Goal: Communication & Community: Answer question/provide support

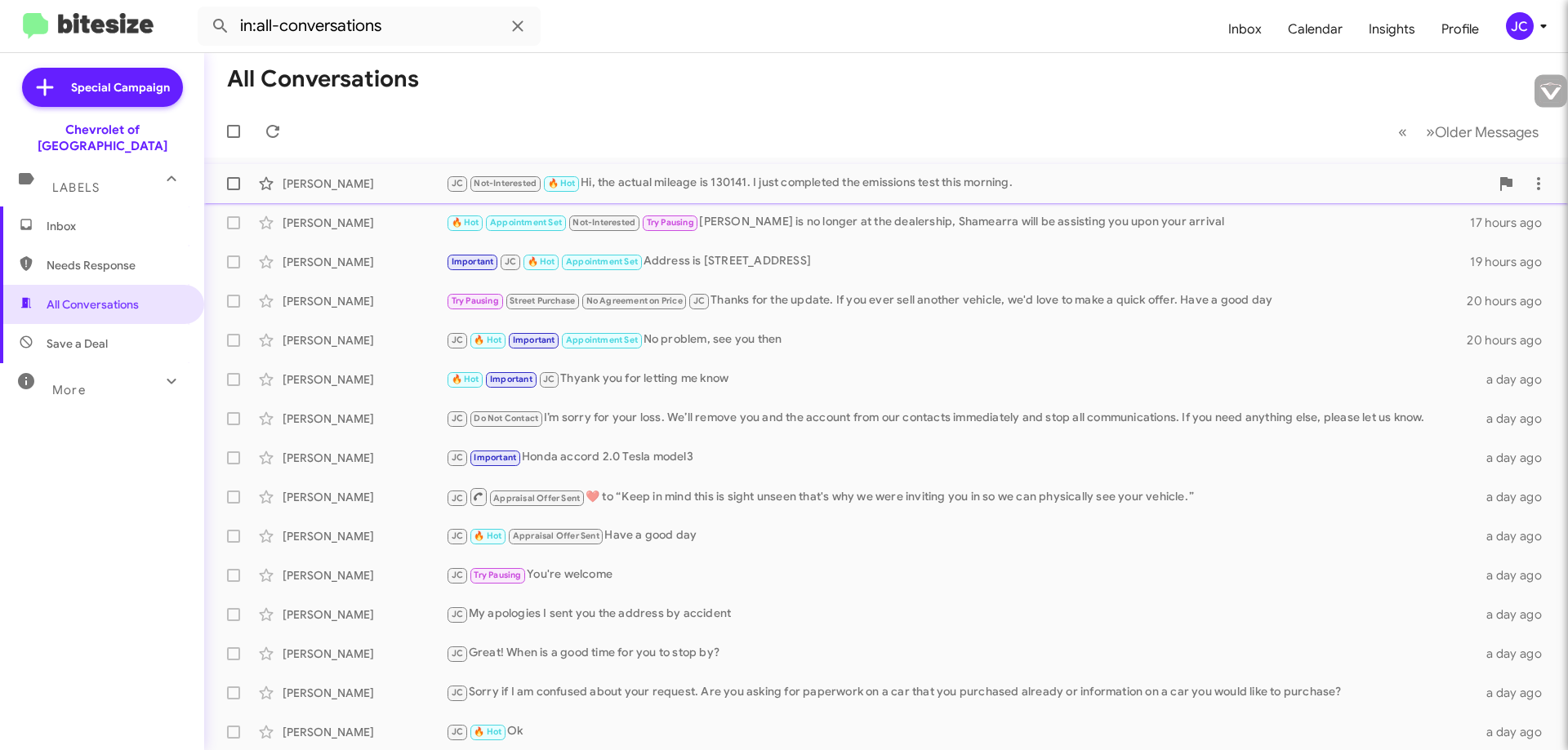
type input "jcottman@ourismancars.com"
click at [726, 177] on div "JC Not-Interested 🔥 Hot Hi, the actual mileage is 130141. I just completed the …" at bounding box center [968, 183] width 1044 height 19
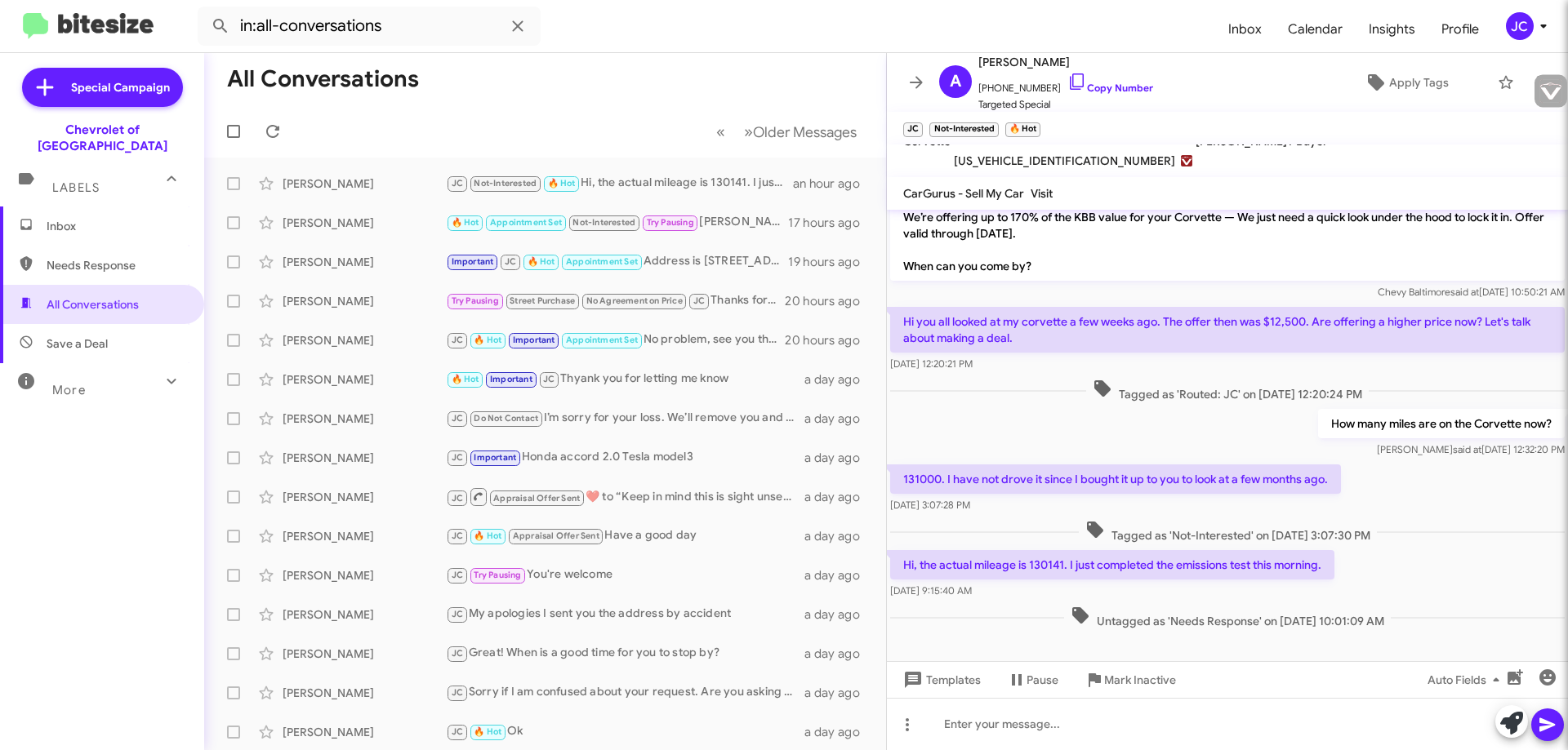
scroll to position [258, 0]
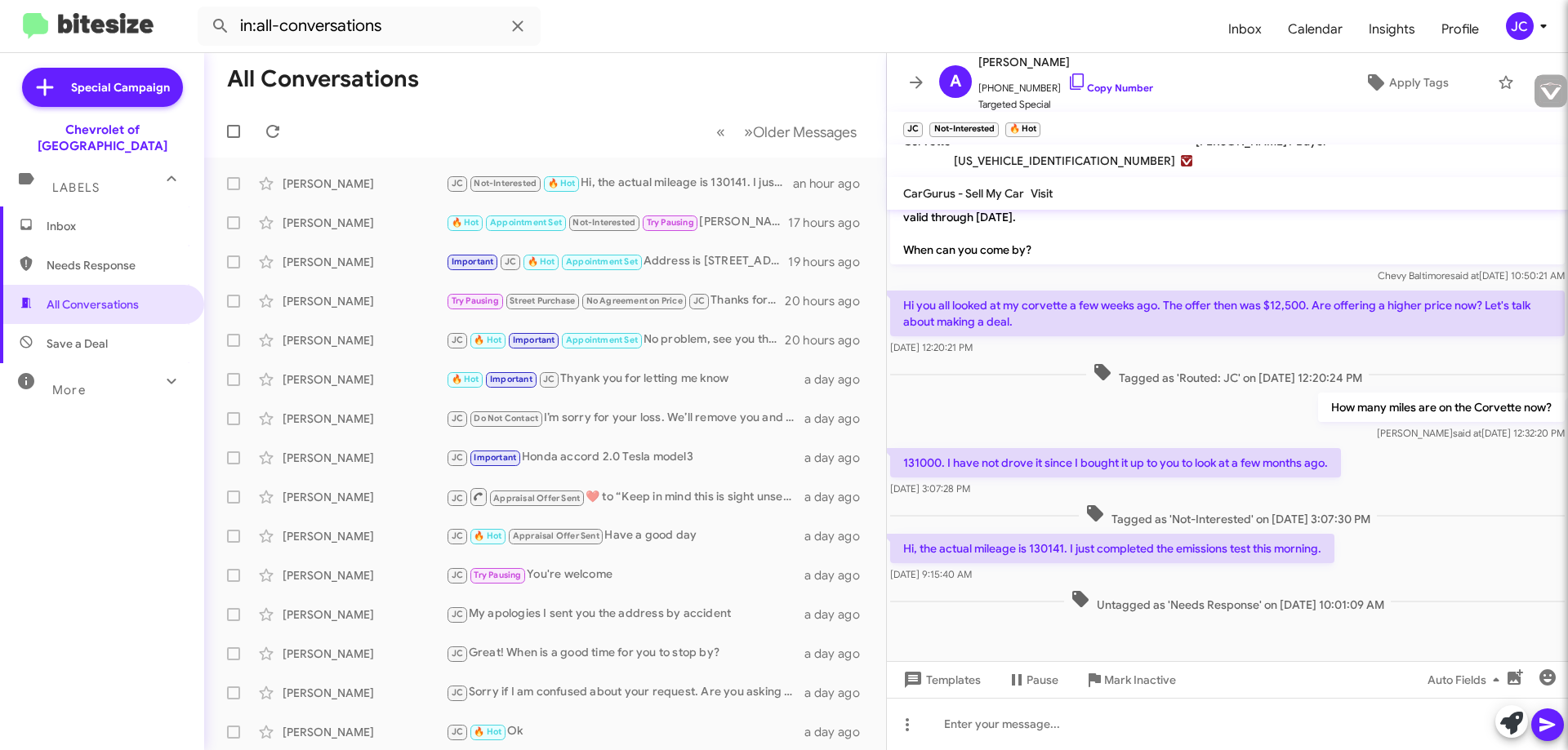
click at [1025, 163] on span "1G1YG2DWXB5101814" at bounding box center [1065, 161] width 221 height 20
click at [954, 81] on icon at bounding box center [955, 81] width 17 height 17
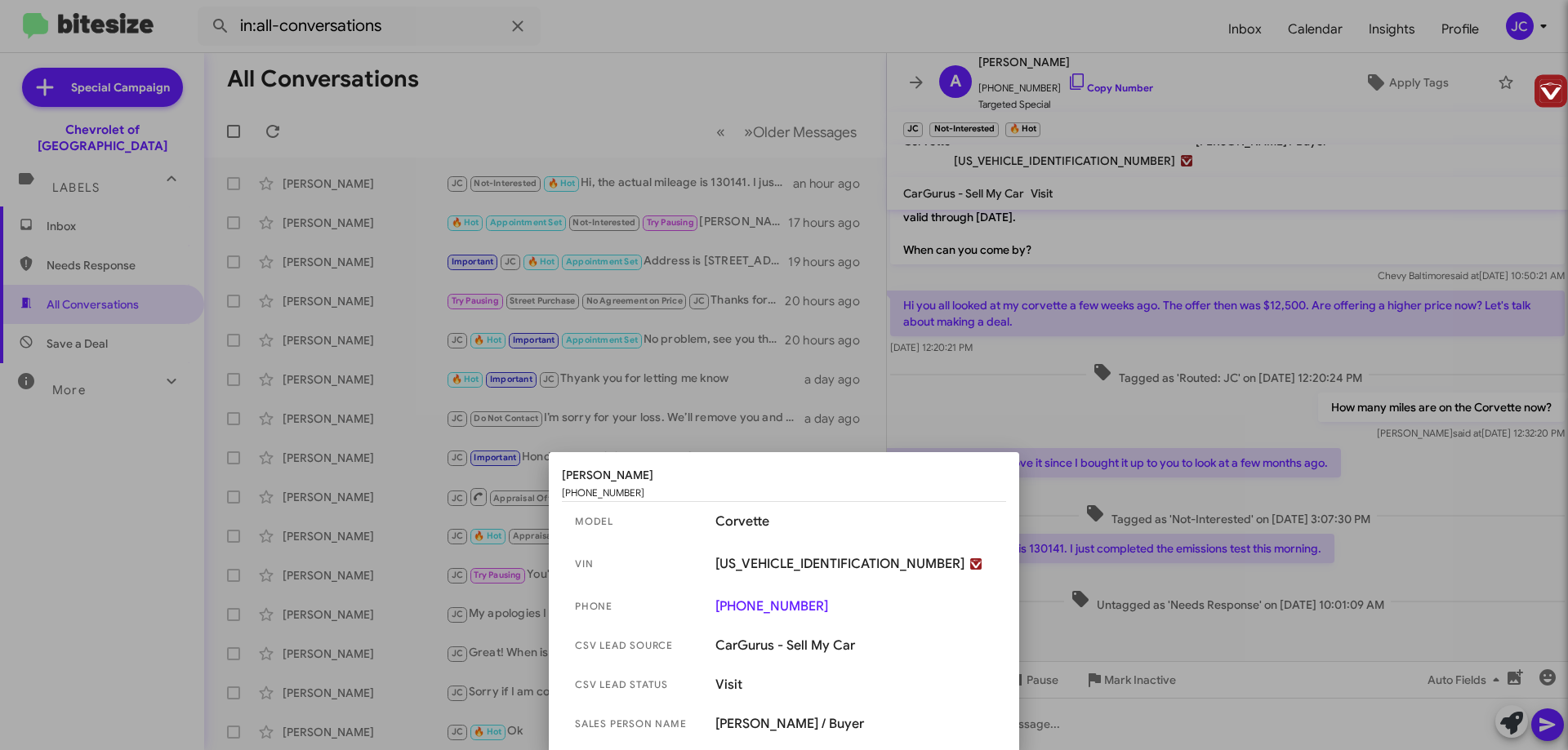
click at [775, 565] on span "1G1YG2DWXB5101814" at bounding box center [840, 564] width 249 height 17
click at [776, 565] on span "1G1YG2DWXB5101814" at bounding box center [840, 564] width 249 height 17
click at [631, 525] on span "model" at bounding box center [639, 522] width 127 height 17
click at [1122, 138] on div at bounding box center [784, 375] width 1568 height 750
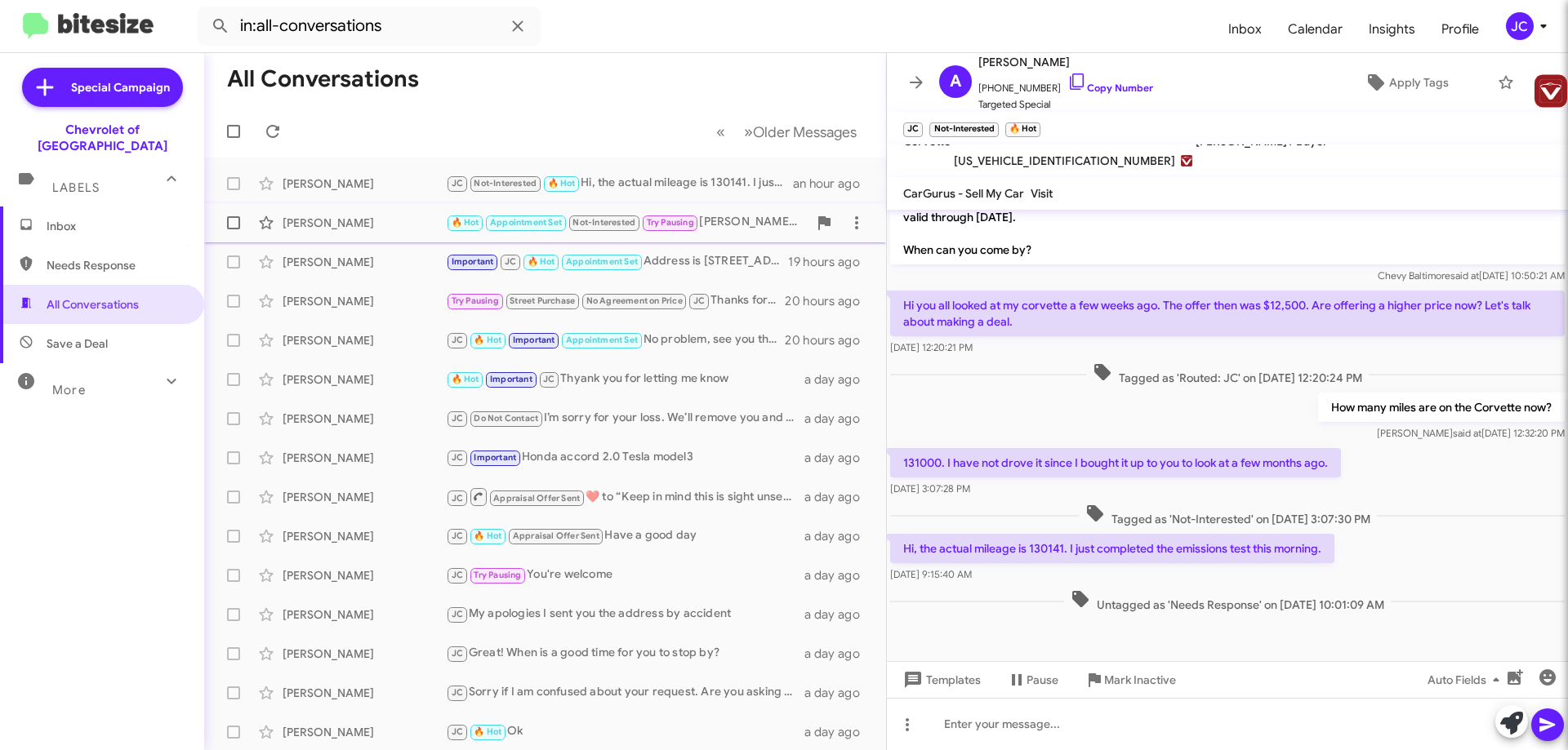
click at [723, 220] on div "🔥 Hot Appointment Set Not-Interested Try Pausing Chase is no longer at the deal…" at bounding box center [626, 222] width 361 height 19
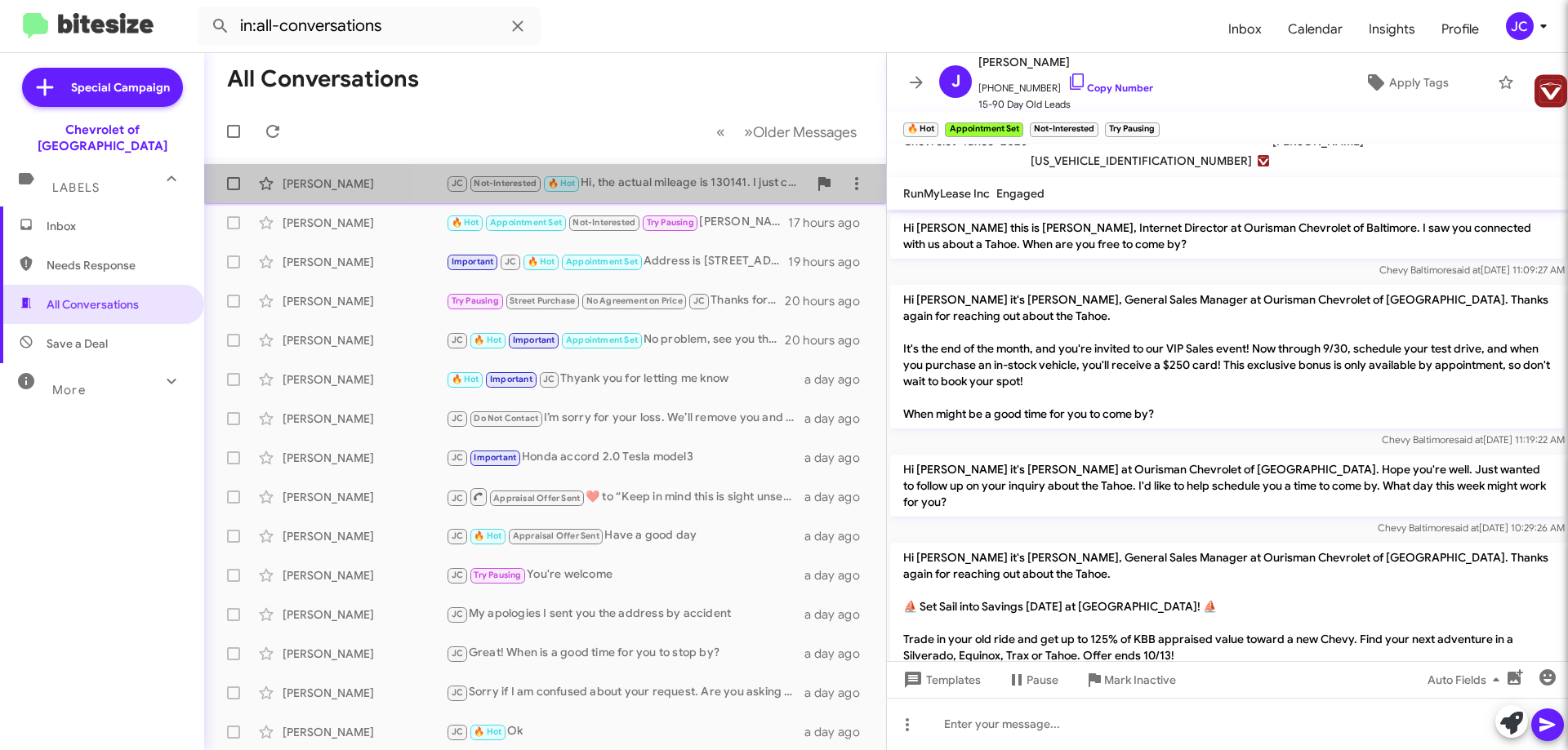
click at [696, 182] on div "JC Not-Interested 🔥 Hot Hi, the actual mileage is 130141. I just completed the …" at bounding box center [626, 183] width 361 height 19
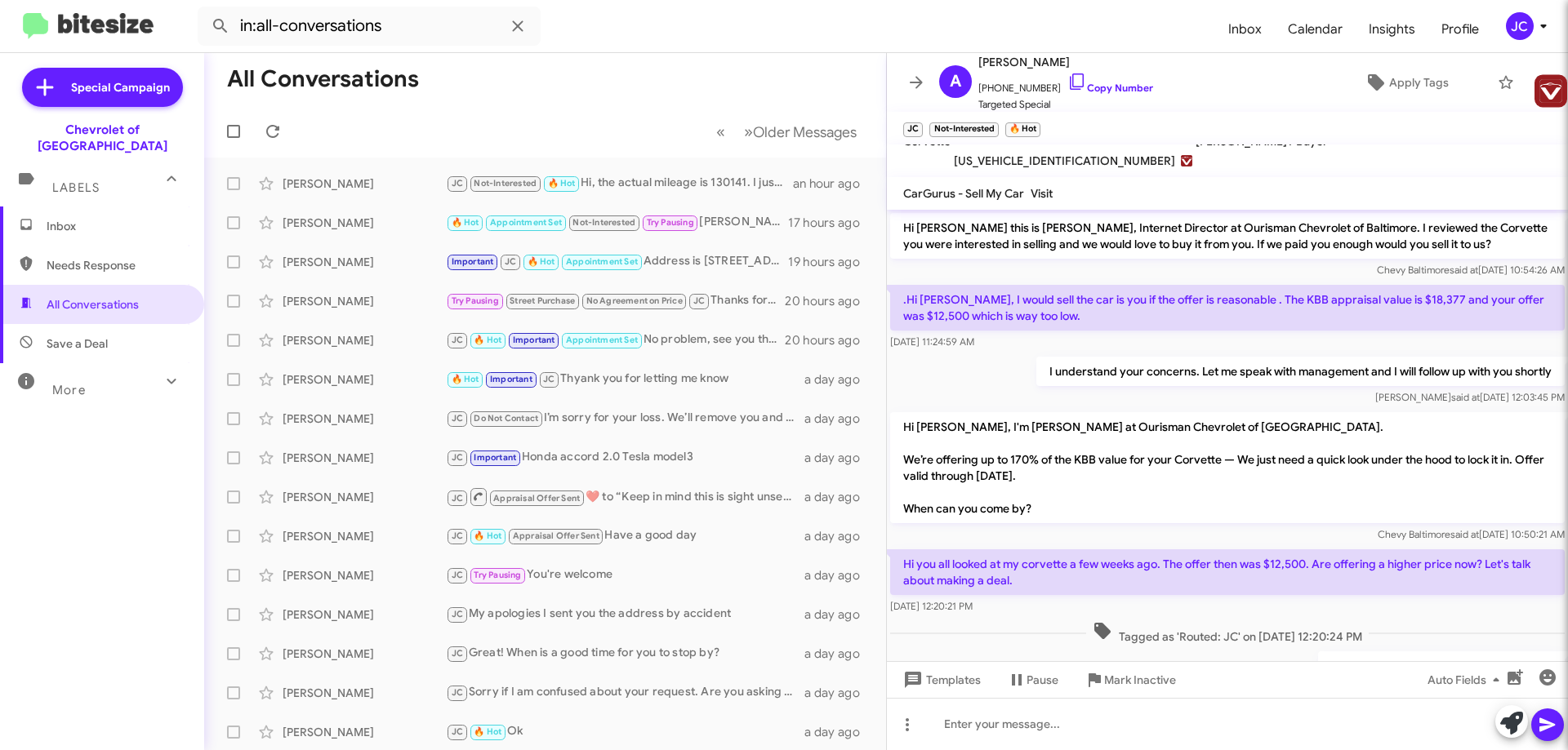
click at [1005, 194] on span "CarGurus - Sell My Car" at bounding box center [963, 193] width 120 height 15
drag, startPoint x: 1094, startPoint y: 194, endPoint x: 913, endPoint y: 198, distance: 181.0
click at [913, 198] on mat-toolbar "CarGurus - Sell My Car Visit" at bounding box center [1228, 193] width 682 height 32
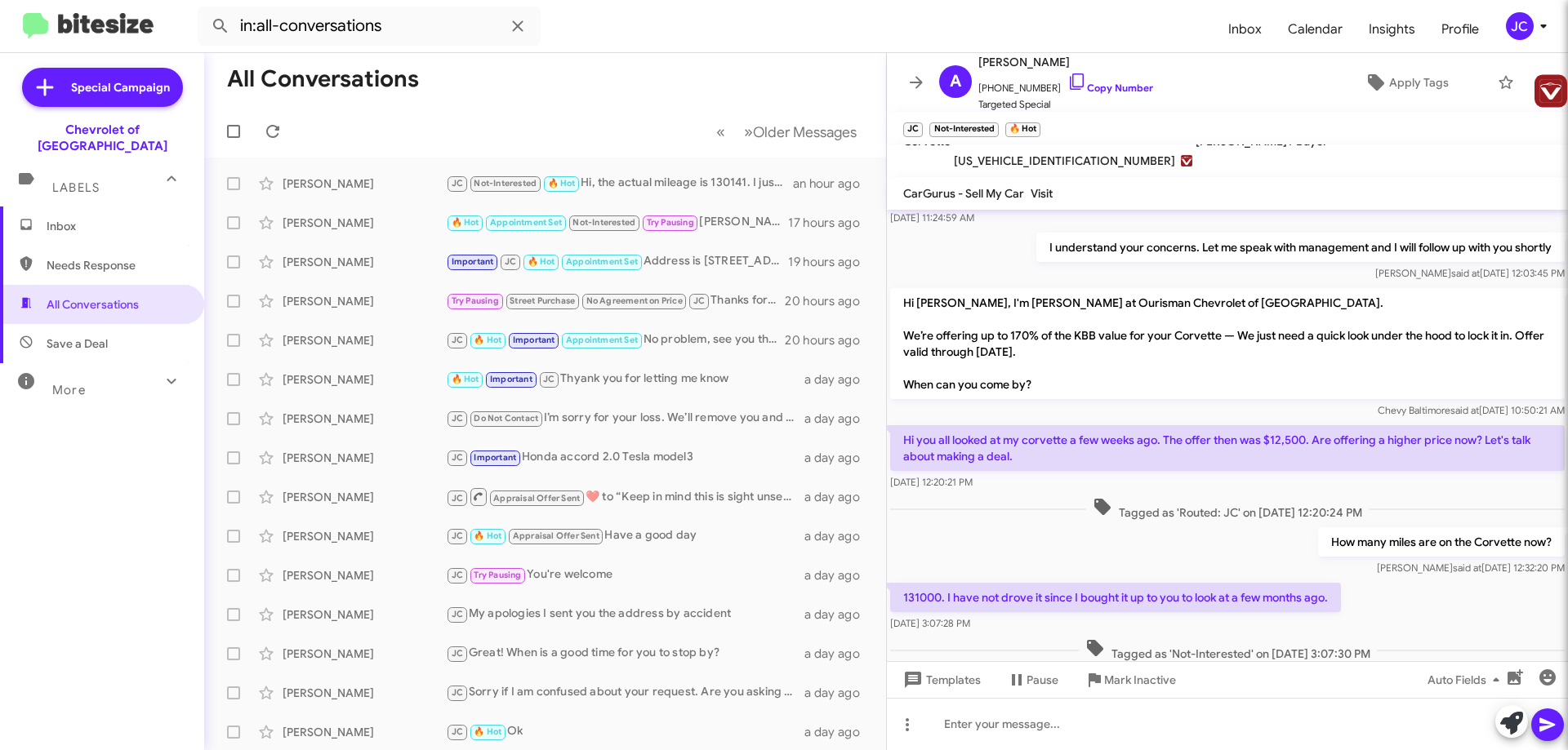
scroll to position [258, 0]
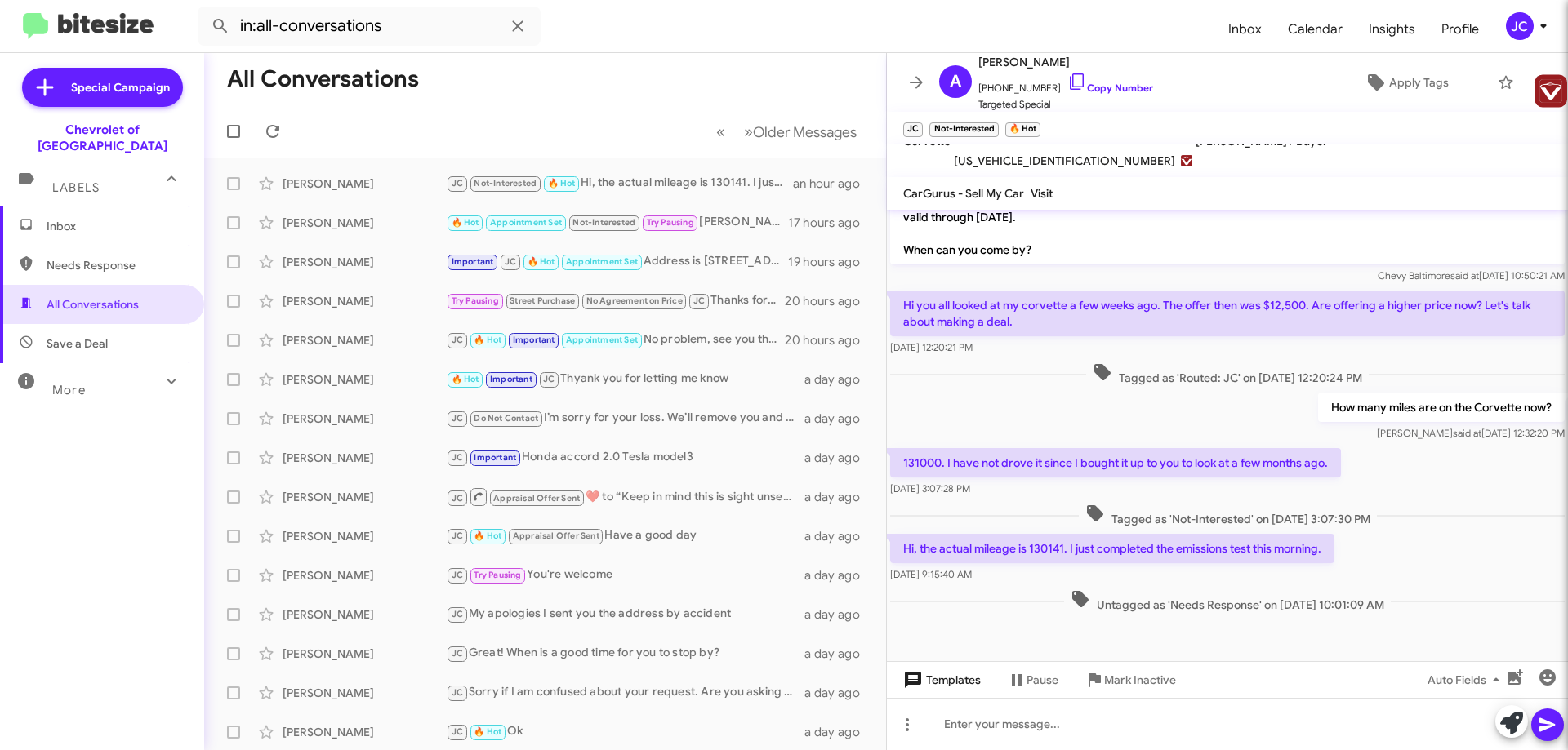
click at [927, 688] on span "Templates" at bounding box center [940, 680] width 81 height 29
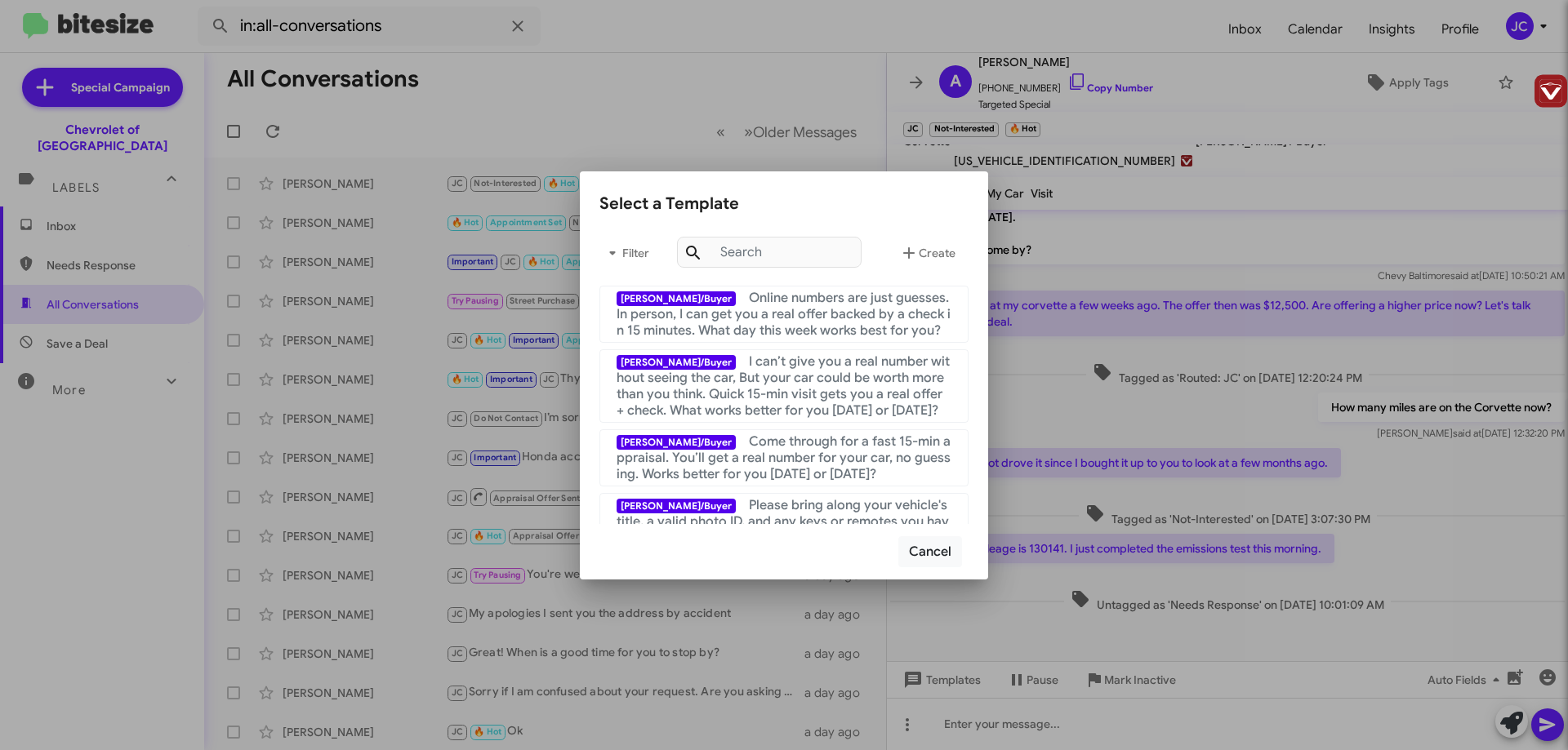
click at [920, 675] on div at bounding box center [784, 375] width 1568 height 750
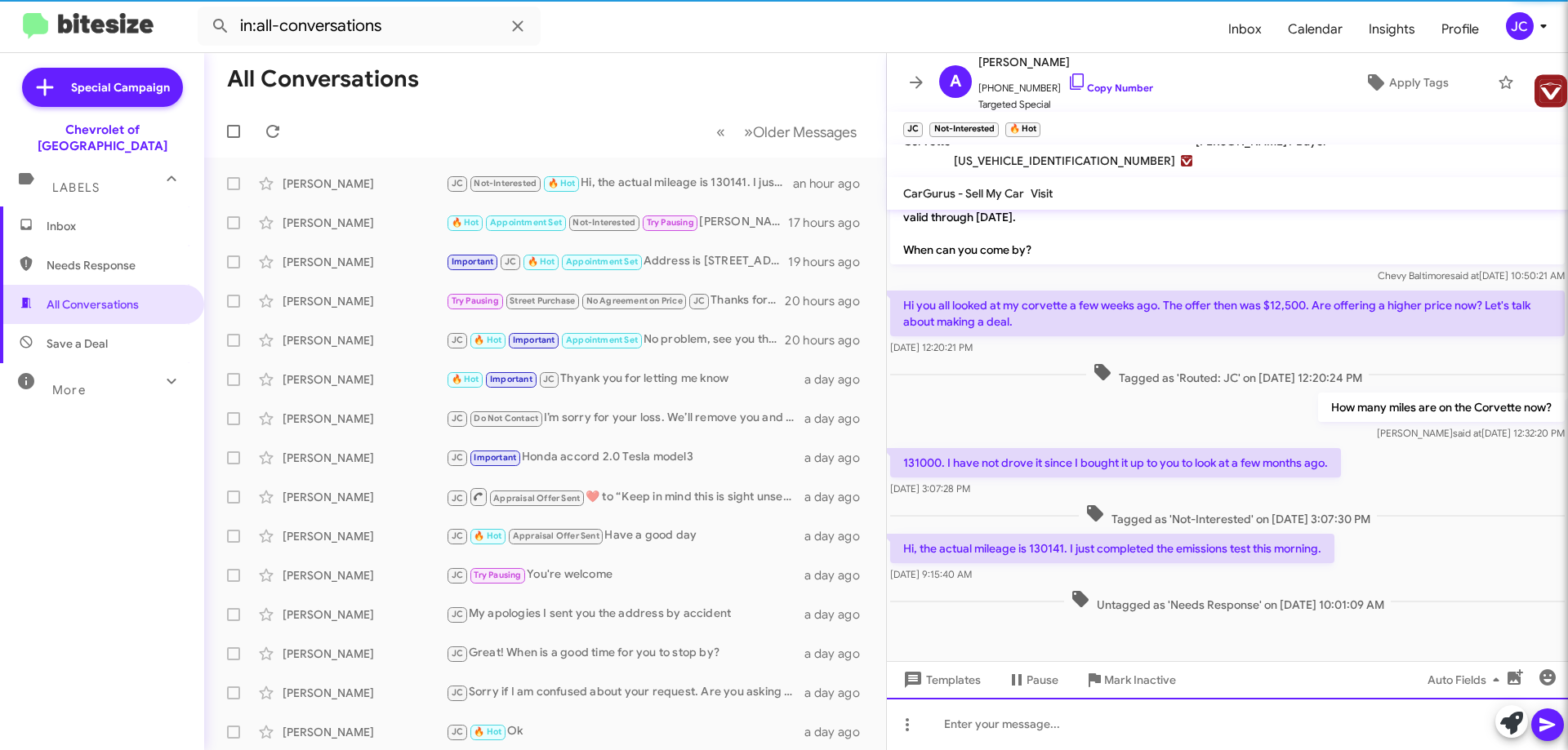
drag, startPoint x: 1004, startPoint y: 727, endPoint x: 1065, endPoint y: 739, distance: 62.2
click at [1012, 723] on div at bounding box center [1228, 724] width 682 height 52
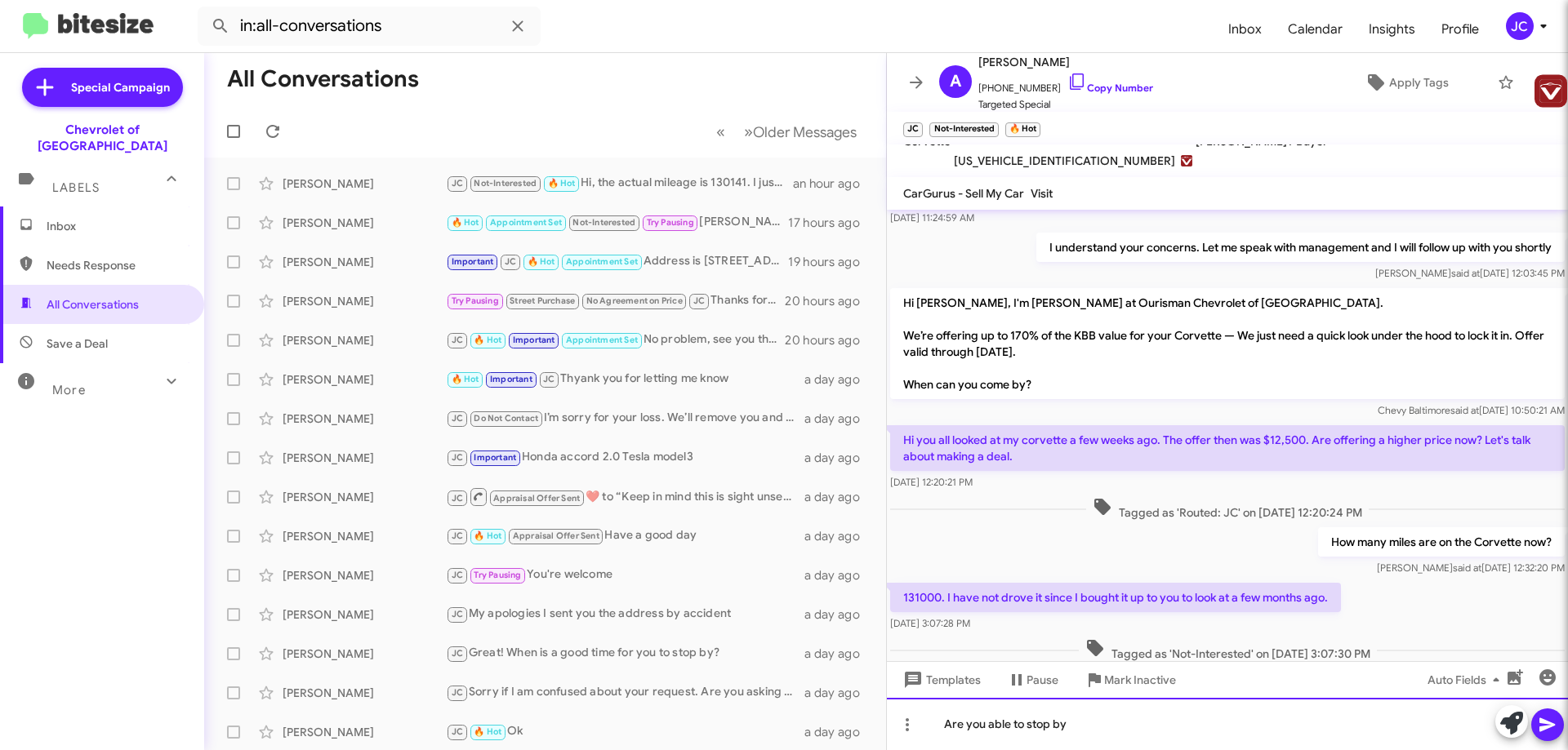
scroll to position [0, 0]
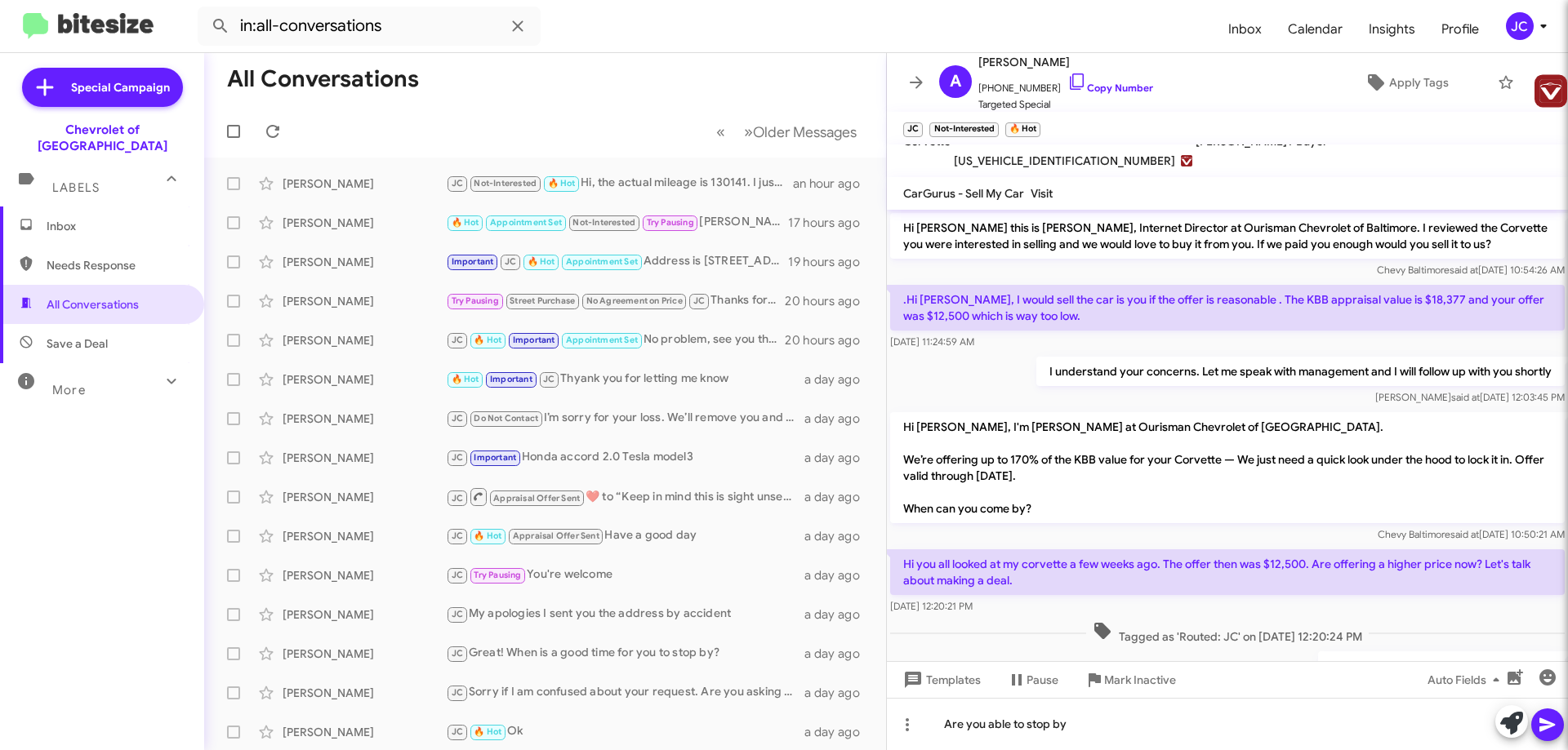
click at [1010, 159] on span "1G1YG2DWXB5101814" at bounding box center [1065, 161] width 221 height 20
